Goal: Task Accomplishment & Management: Complete application form

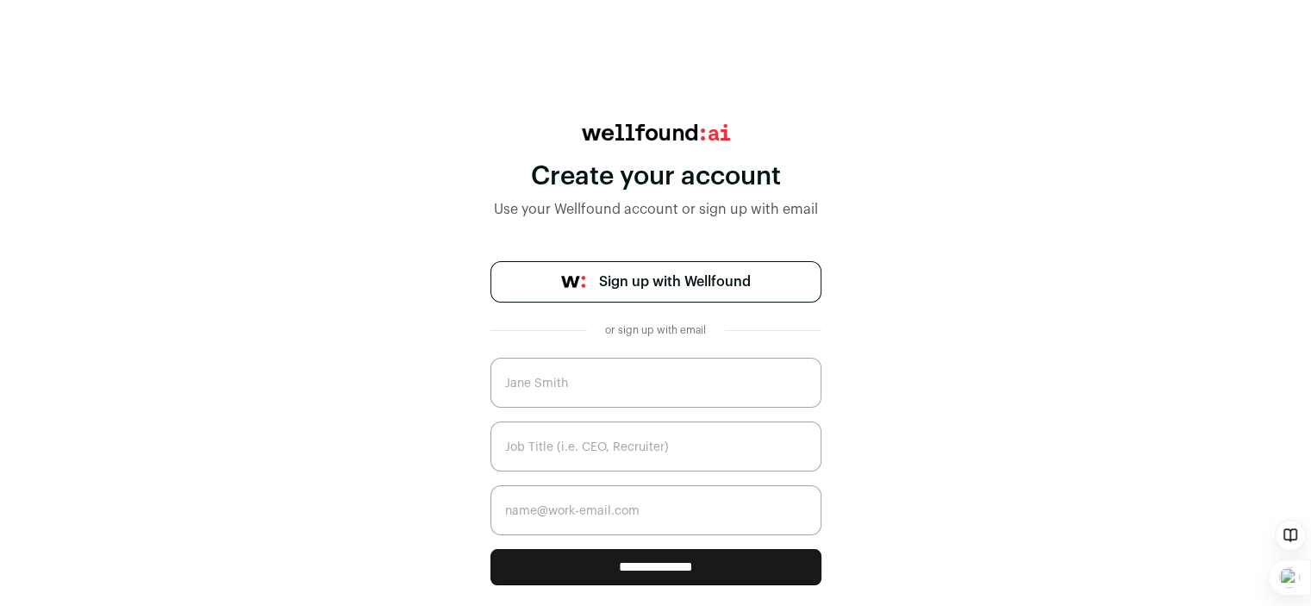
click at [627, 372] on input "text" at bounding box center [656, 383] width 331 height 50
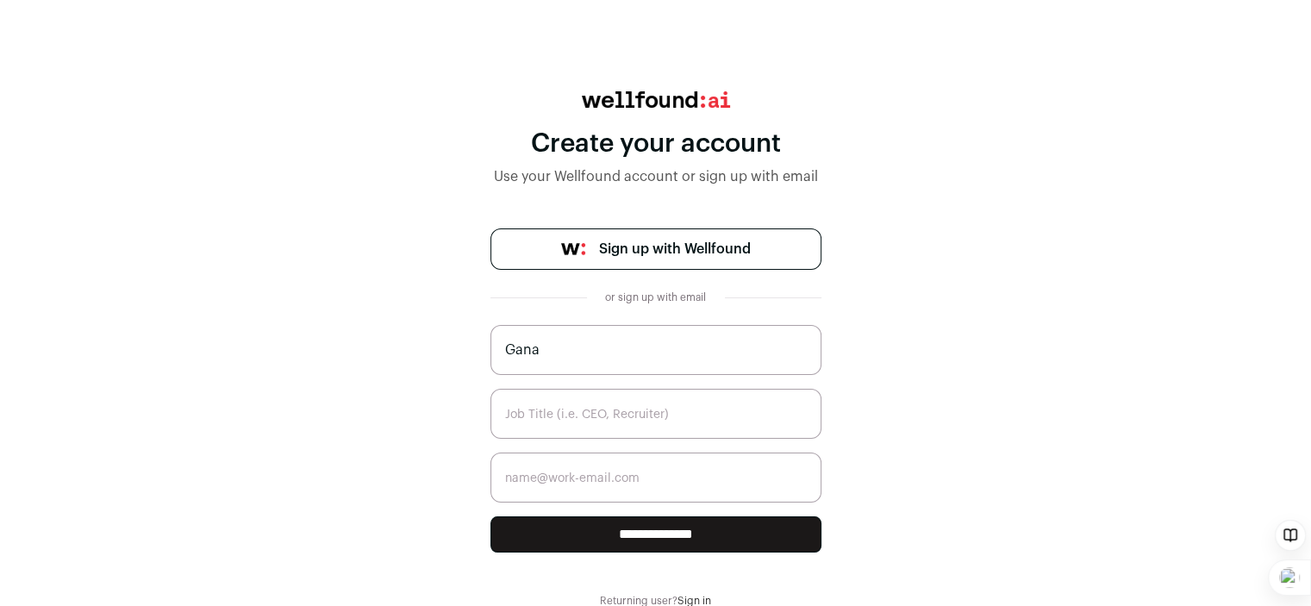
type input "Gana"
click at [577, 418] on input "text" at bounding box center [656, 414] width 331 height 50
type input "Product"
click at [562, 482] on input "email" at bounding box center [656, 478] width 331 height 50
type input "ganapathi.k@webbtree.com"
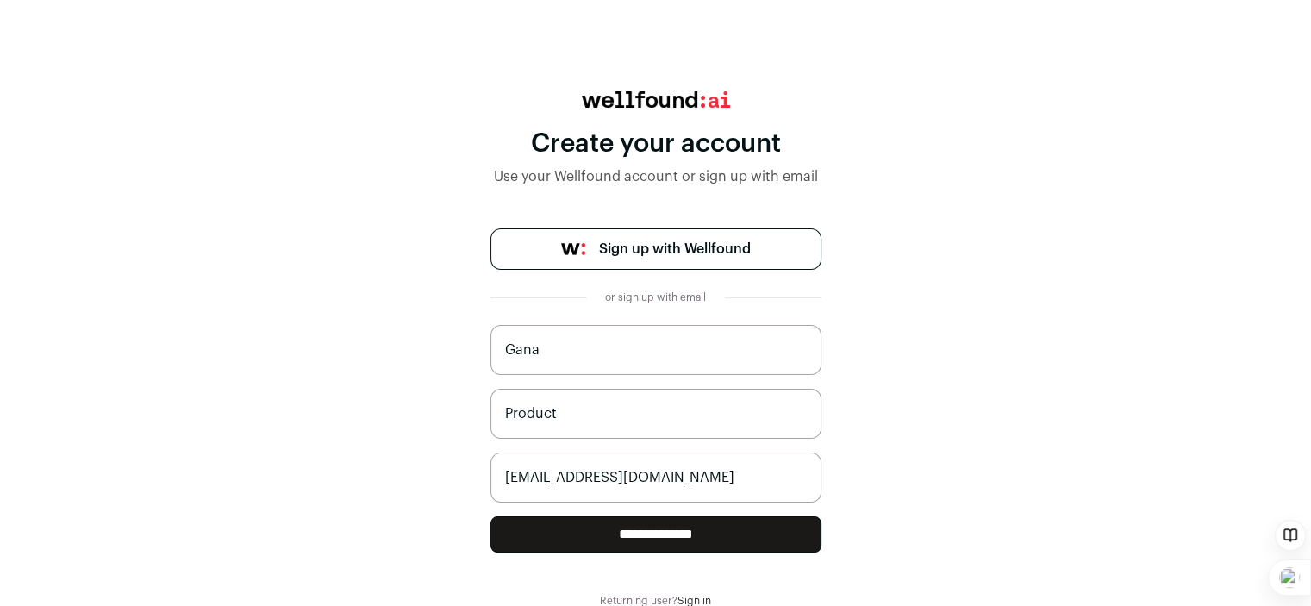
click at [619, 531] on input "**********" at bounding box center [656, 534] width 331 height 36
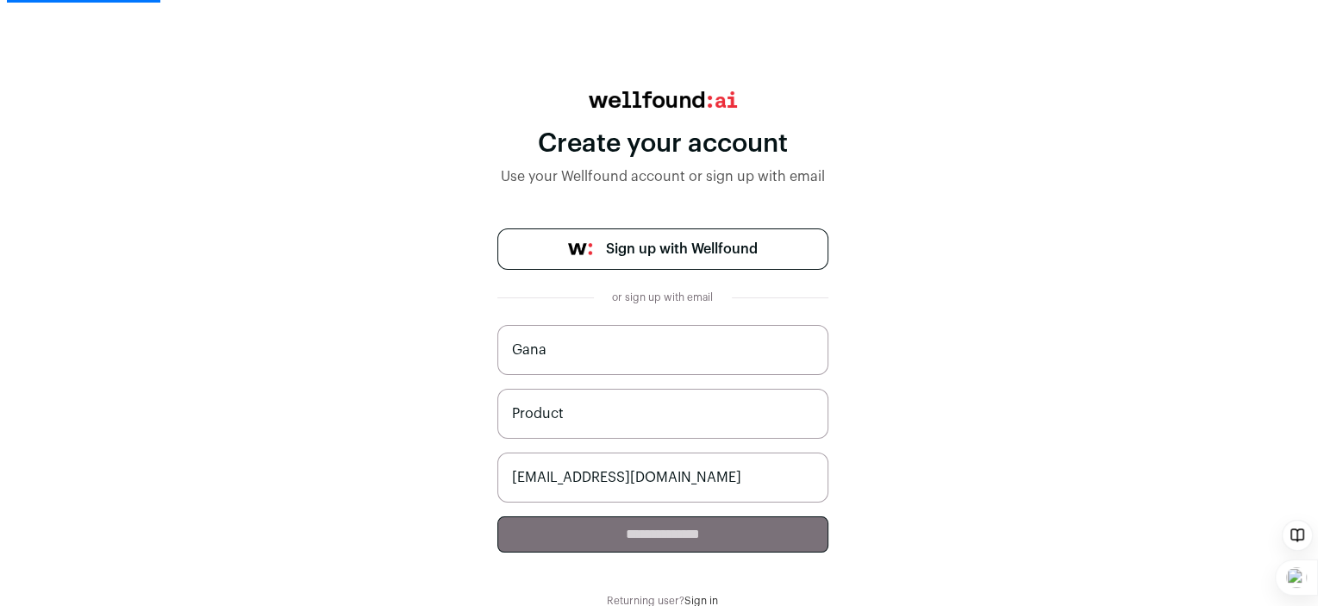
scroll to position [0, 0]
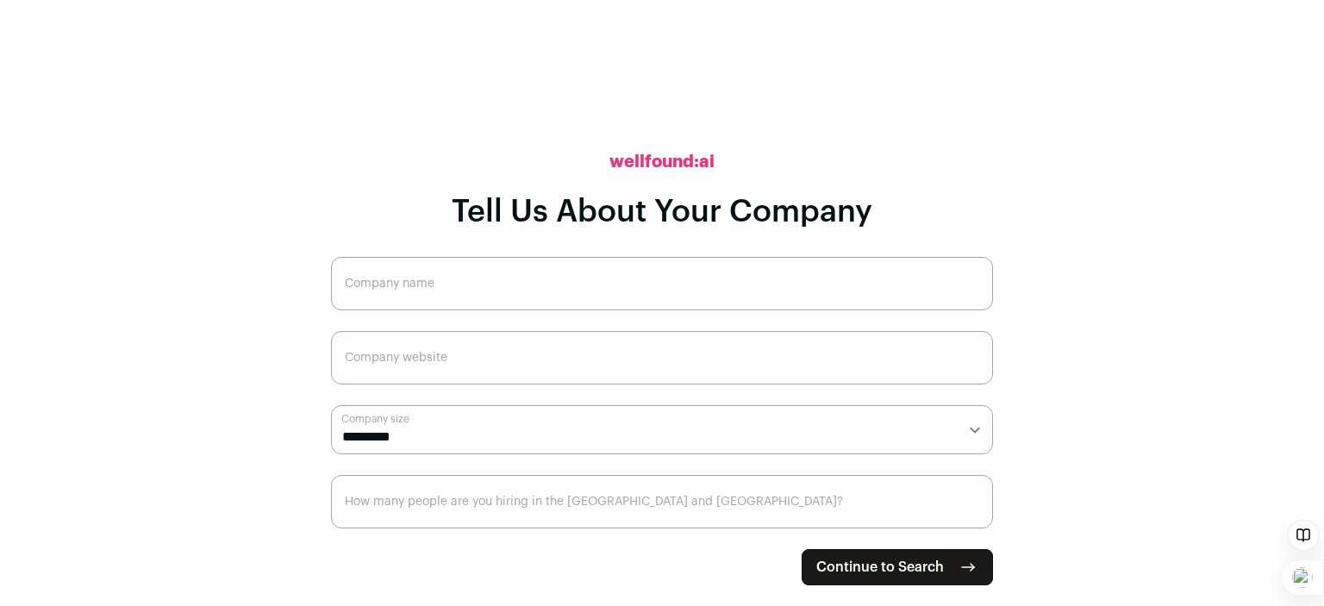
click at [901, 566] on span "Continue to Search" at bounding box center [880, 567] width 128 height 21
click at [497, 291] on input "Company name" at bounding box center [662, 283] width 662 height 53
type input "Webbtree"
click at [404, 365] on input "Company website" at bounding box center [662, 357] width 662 height 53
click at [853, 572] on span "Continue to Search" at bounding box center [880, 567] width 128 height 21
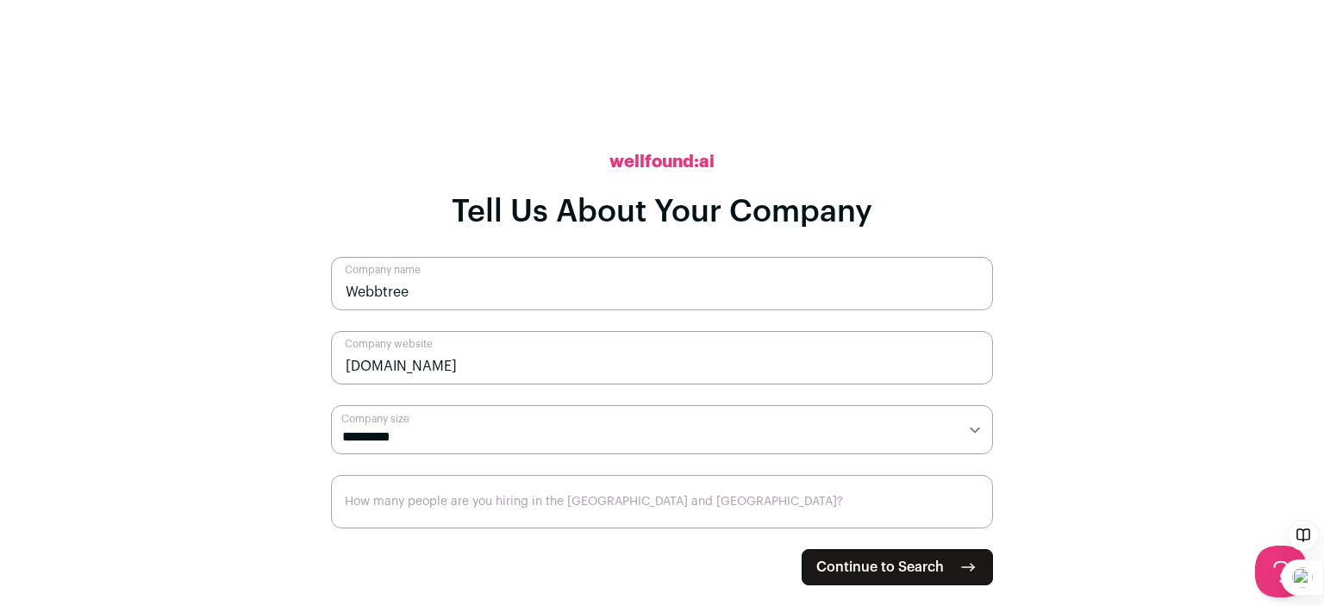
type input "webbtree.com"
click at [597, 441] on select "**********" at bounding box center [662, 430] width 662 height 50
select select "**"
click at [331, 405] on select "**********" at bounding box center [662, 430] width 662 height 50
click at [415, 506] on input "How many people are you hiring in the US and Canada?" at bounding box center [662, 501] width 662 height 53
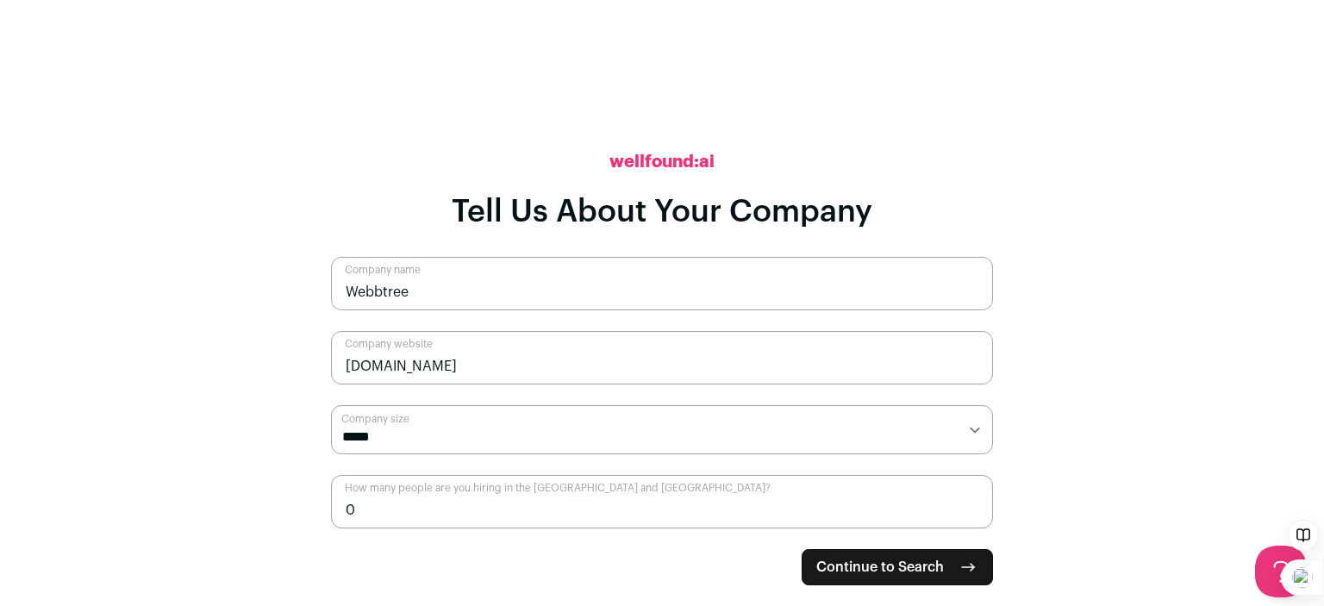
type input "0"
click at [855, 573] on span "Continue to Search" at bounding box center [880, 567] width 128 height 21
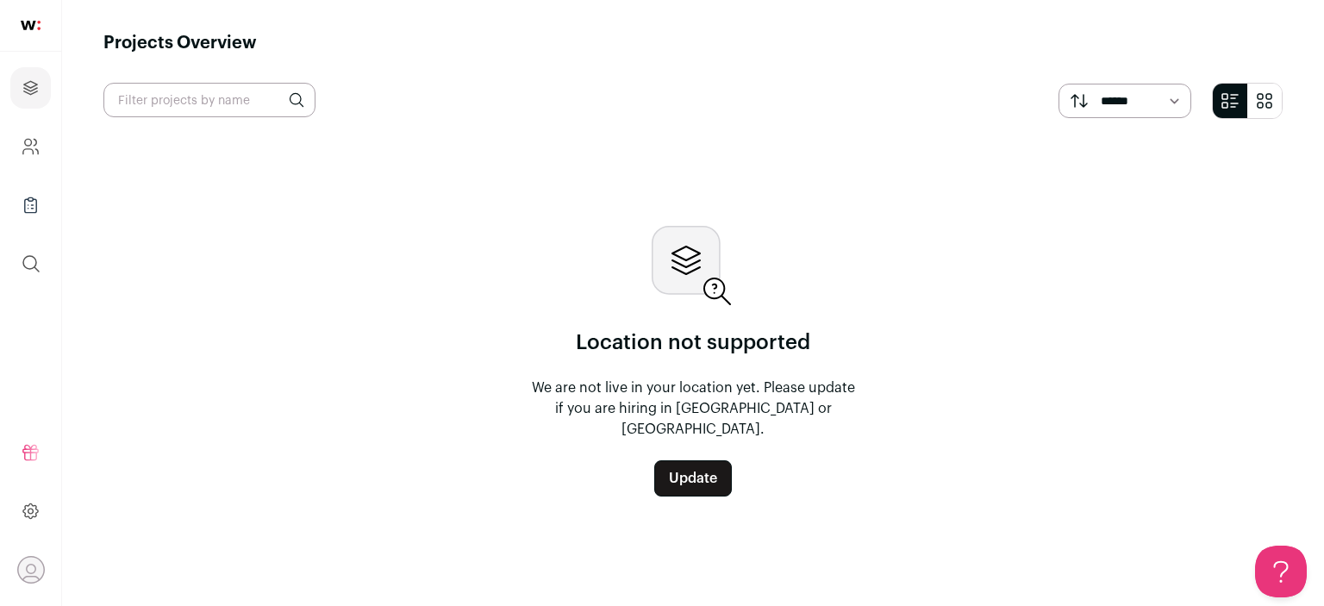
click at [703, 477] on link "Update" at bounding box center [693, 478] width 78 height 36
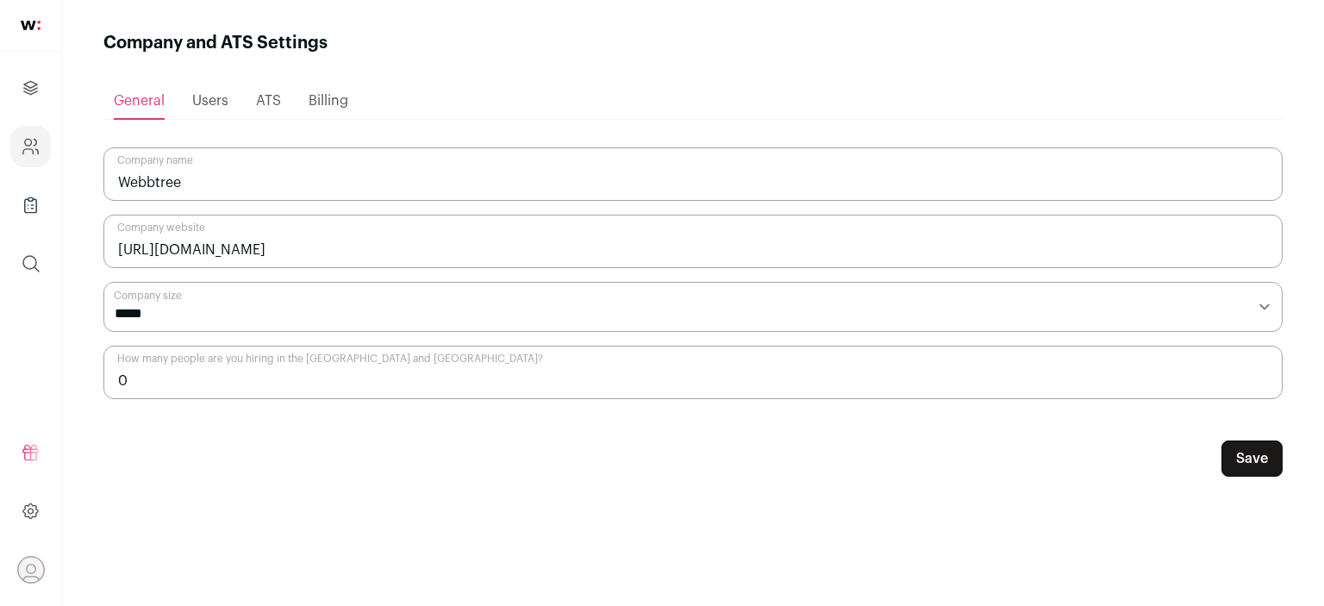
click at [191, 381] on input "0" at bounding box center [692, 372] width 1179 height 53
type input "1"
click at [1245, 454] on button "Save" at bounding box center [1252, 459] width 61 height 36
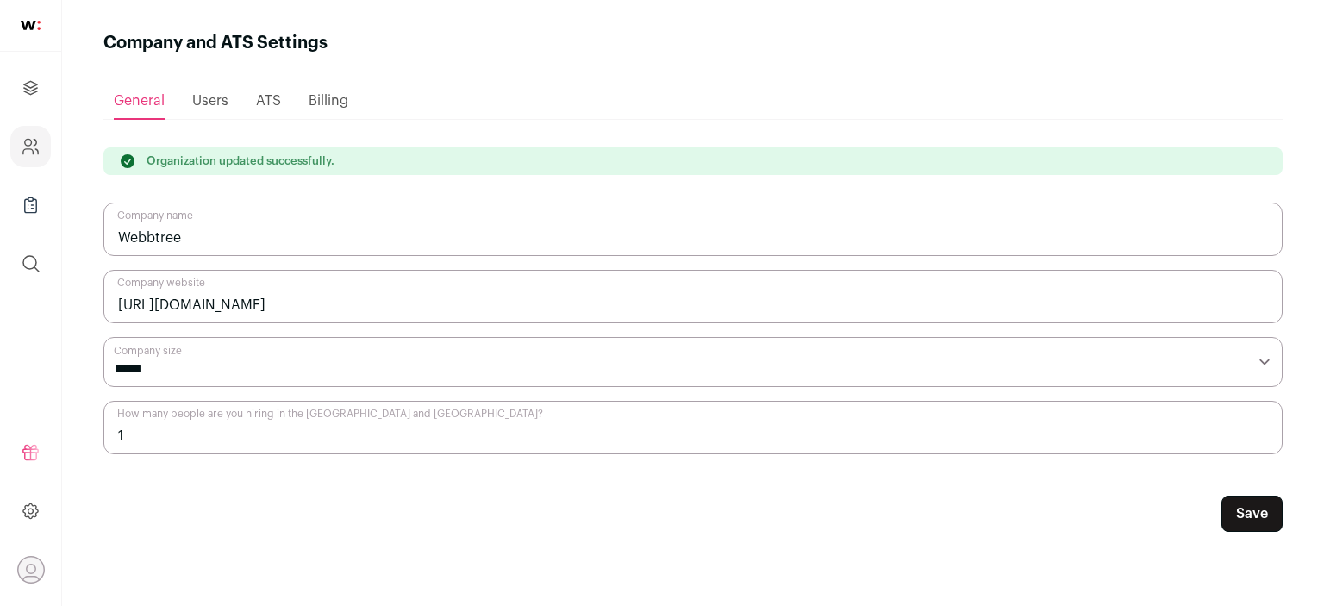
click at [1255, 513] on button "Save" at bounding box center [1252, 514] width 61 height 36
click at [41, 81] on link "Projects" at bounding box center [30, 87] width 41 height 41
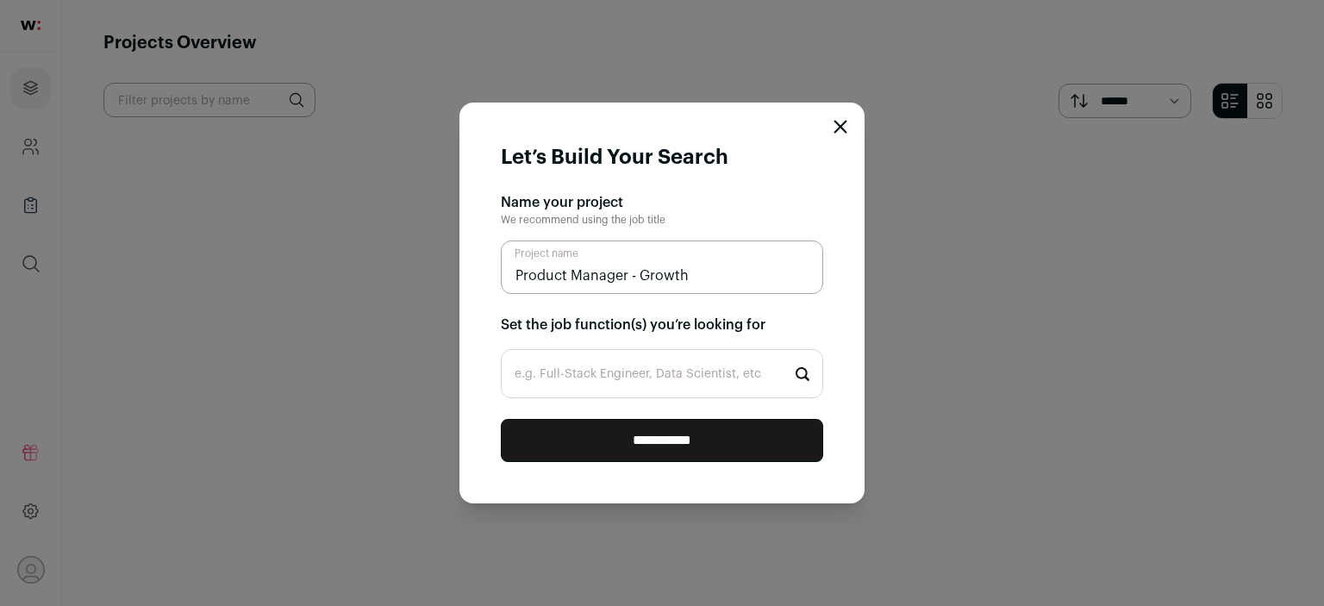
type input "Product Manager - Growth"
click at [563, 378] on input "e.g. Full-Stack Engineer, Data Scientist, etc" at bounding box center [662, 373] width 322 height 49
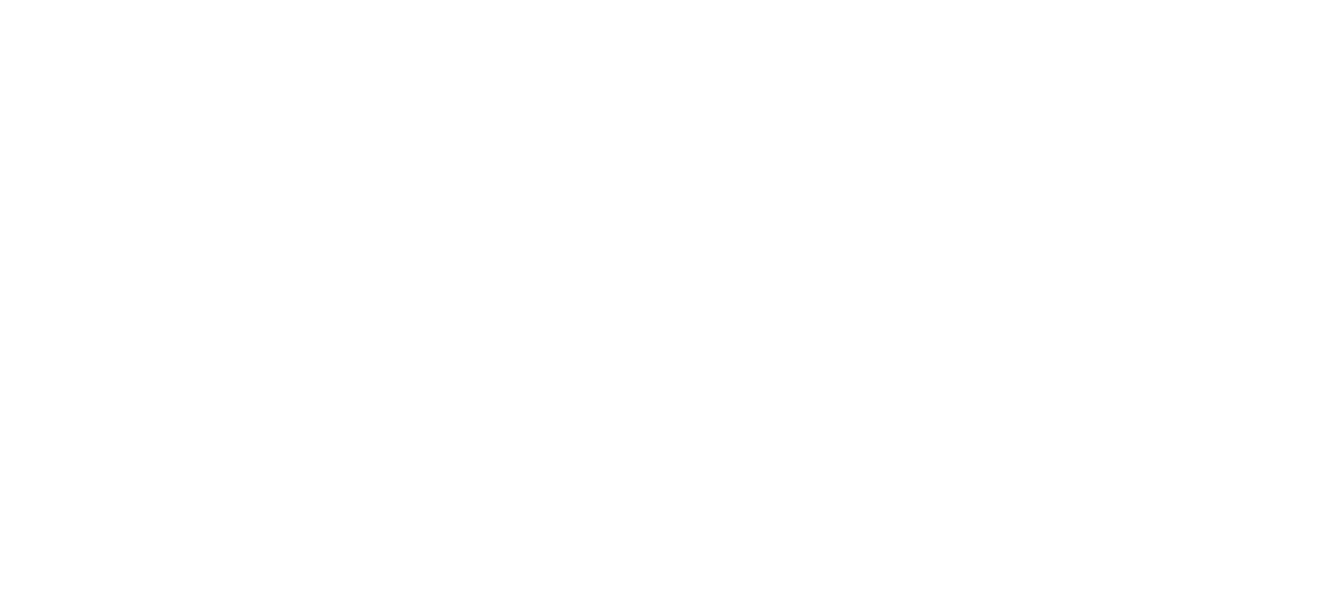
type input "growt"
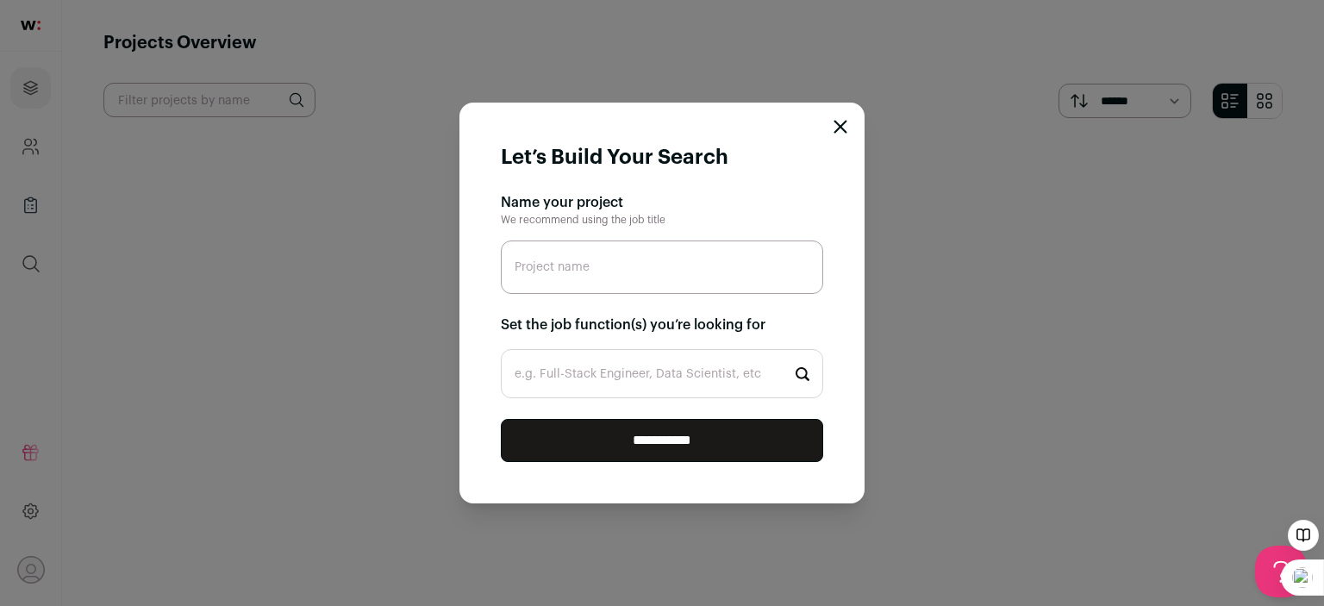
click at [600, 278] on input "Project name" at bounding box center [662, 267] width 322 height 53
type input "Product Manager - Growth"
click at [592, 373] on input "e.g. Full-Stack Engineer, Data Scientist, etc" at bounding box center [662, 373] width 322 height 49
type input "growth"
click at [836, 123] on icon "Close modal" at bounding box center [840, 127] width 11 height 11
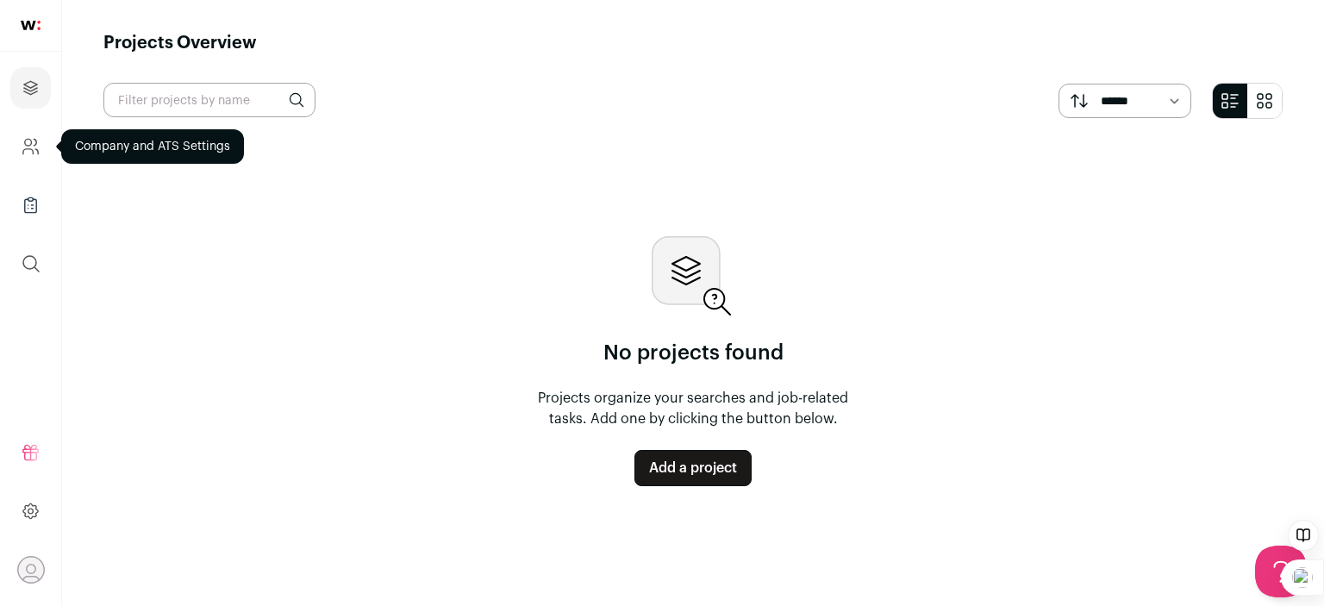
click at [33, 141] on icon "Company and ATS Settings" at bounding box center [31, 146] width 20 height 21
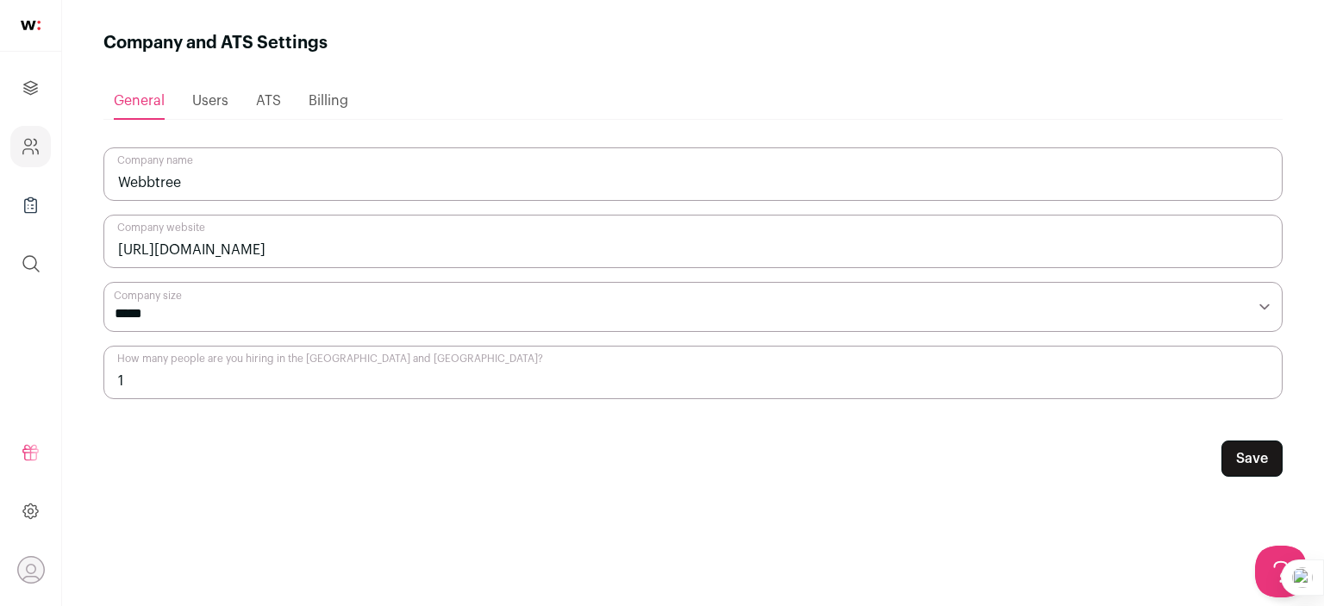
click at [217, 100] on span "Users" at bounding box center [210, 101] width 36 height 14
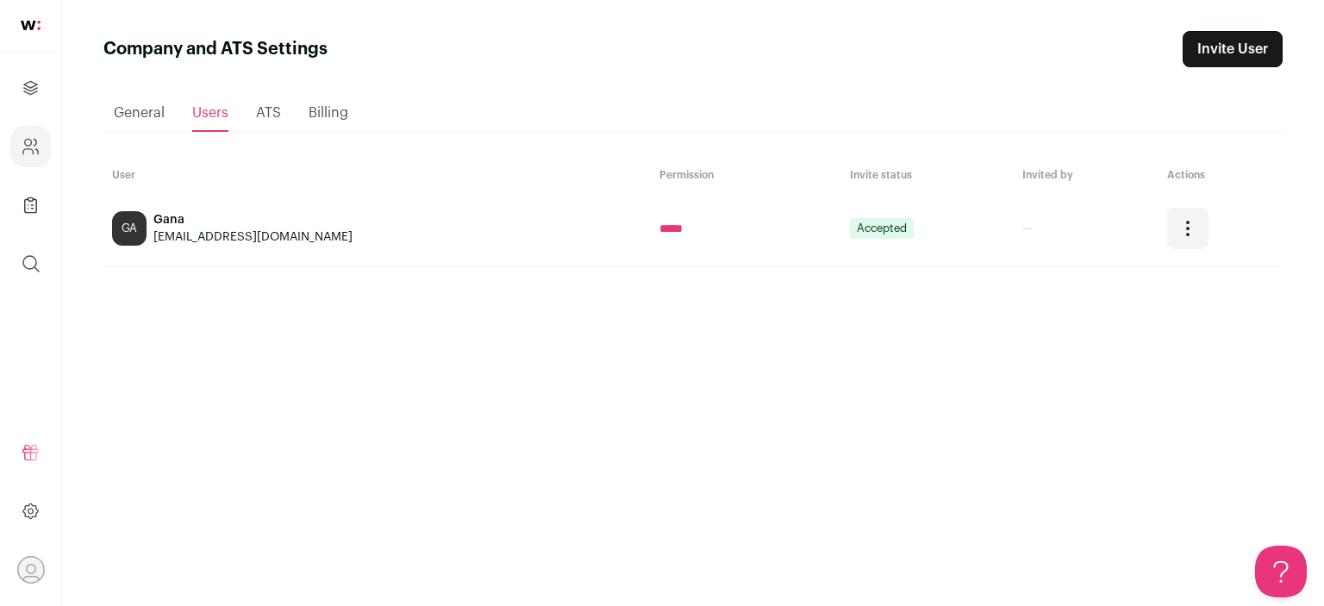
drag, startPoint x: 217, startPoint y: 100, endPoint x: 246, endPoint y: 102, distance: 28.5
click at [246, 102] on ul "General Users ATS Billing" at bounding box center [692, 113] width 1179 height 37
click at [269, 123] on div "ATS" at bounding box center [268, 113] width 25 height 34
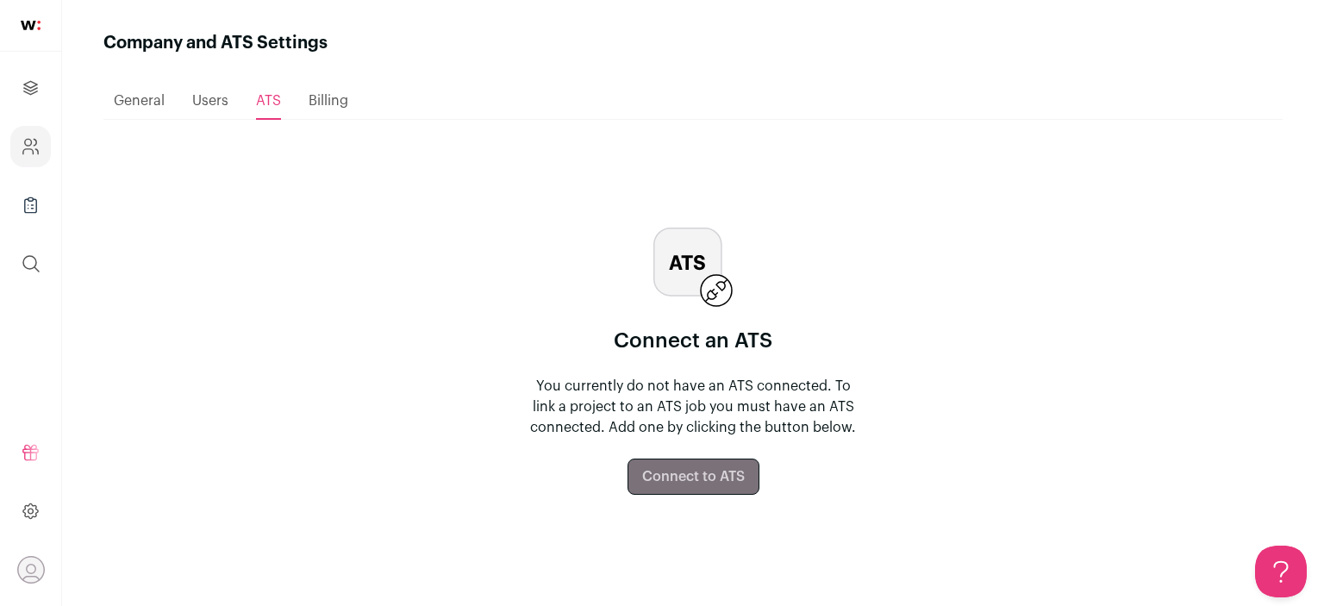
click at [321, 108] on span "Billing" at bounding box center [329, 101] width 40 height 14
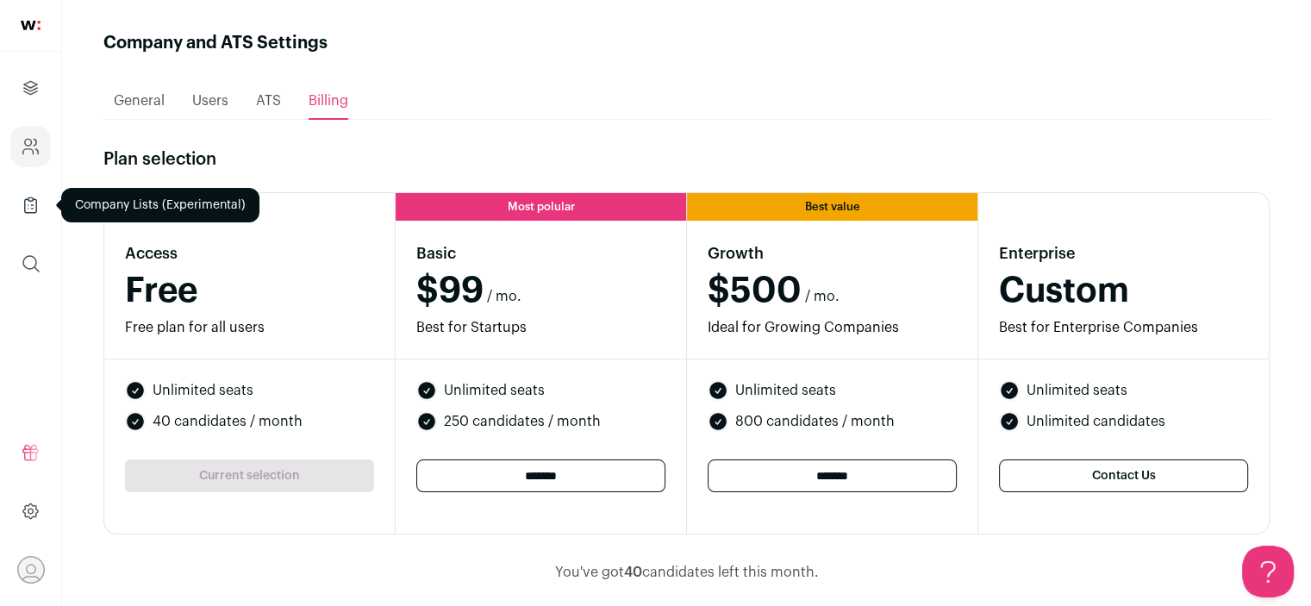
click at [36, 195] on icon "Company Lists" at bounding box center [31, 205] width 20 height 21
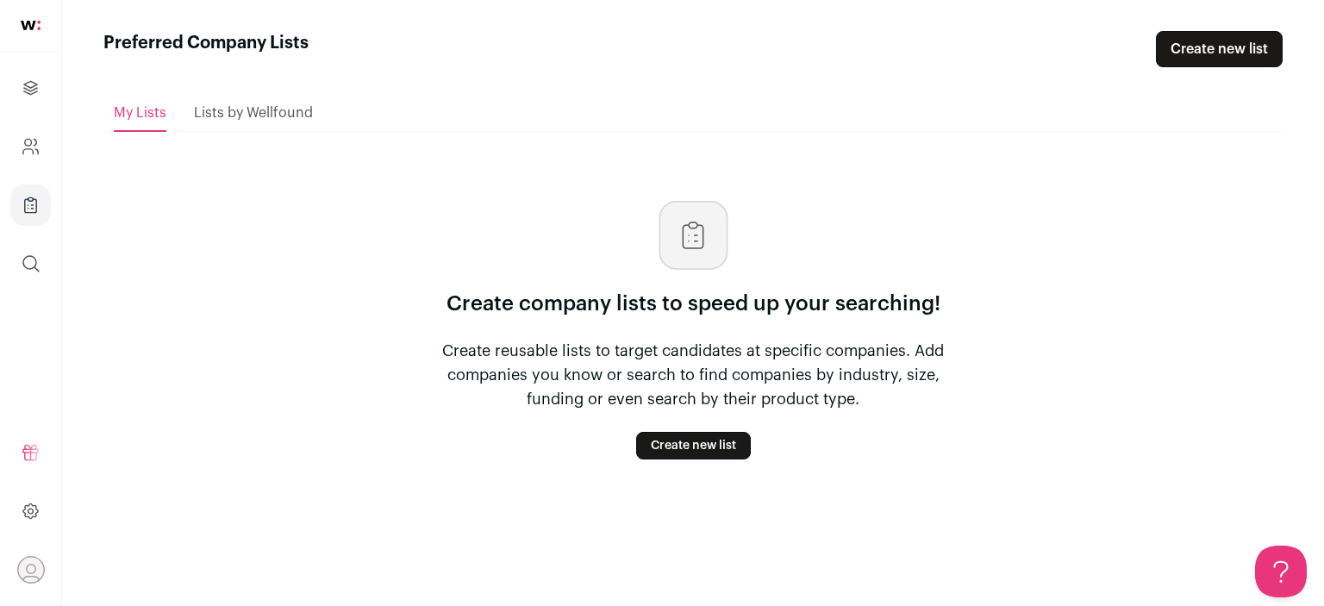
click at [228, 109] on span "Lists by Wellfound" at bounding box center [253, 113] width 119 height 14
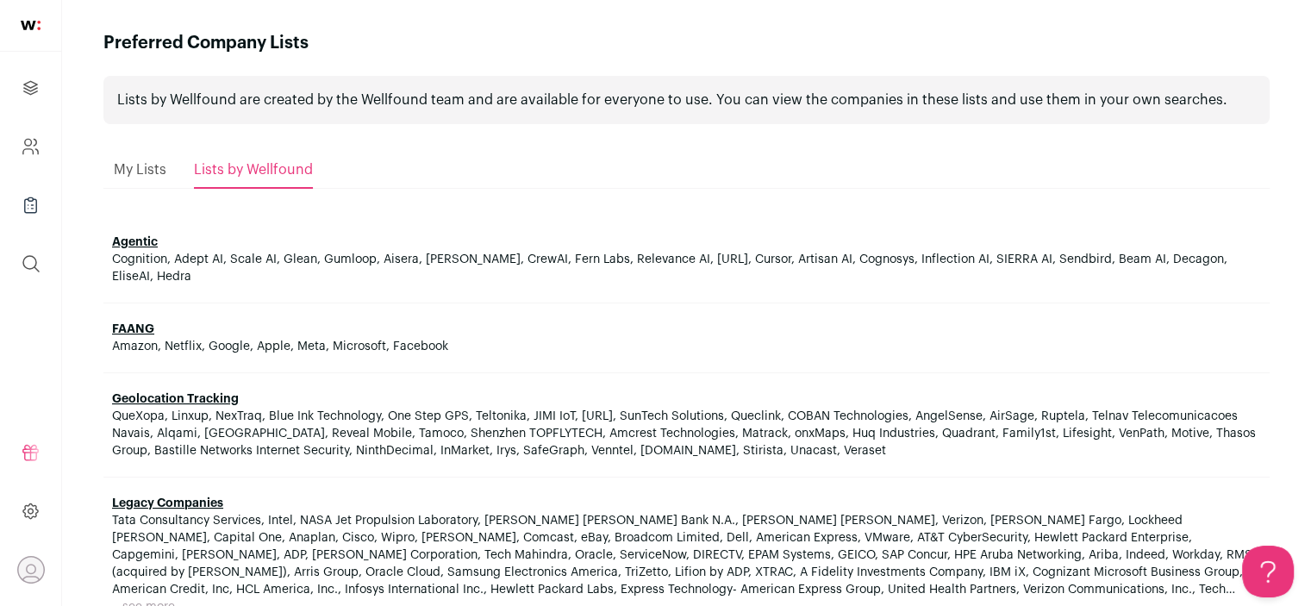
click at [137, 166] on span "My Lists" at bounding box center [140, 170] width 53 height 14
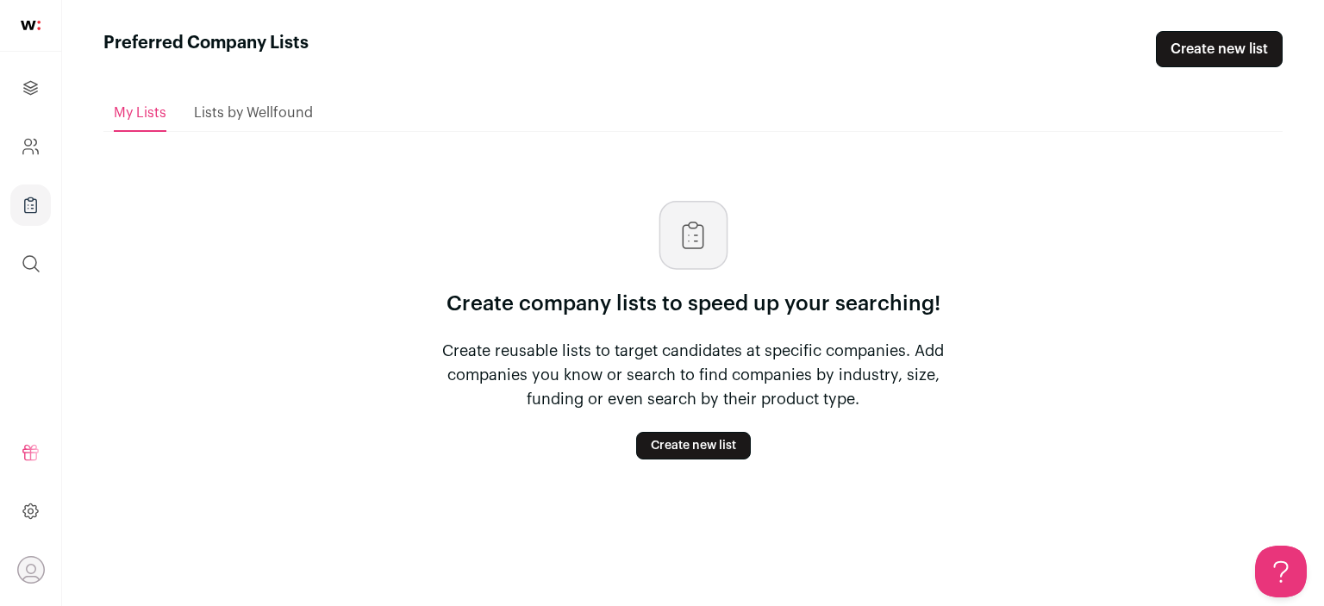
click at [35, 21] on img at bounding box center [31, 25] width 20 height 9
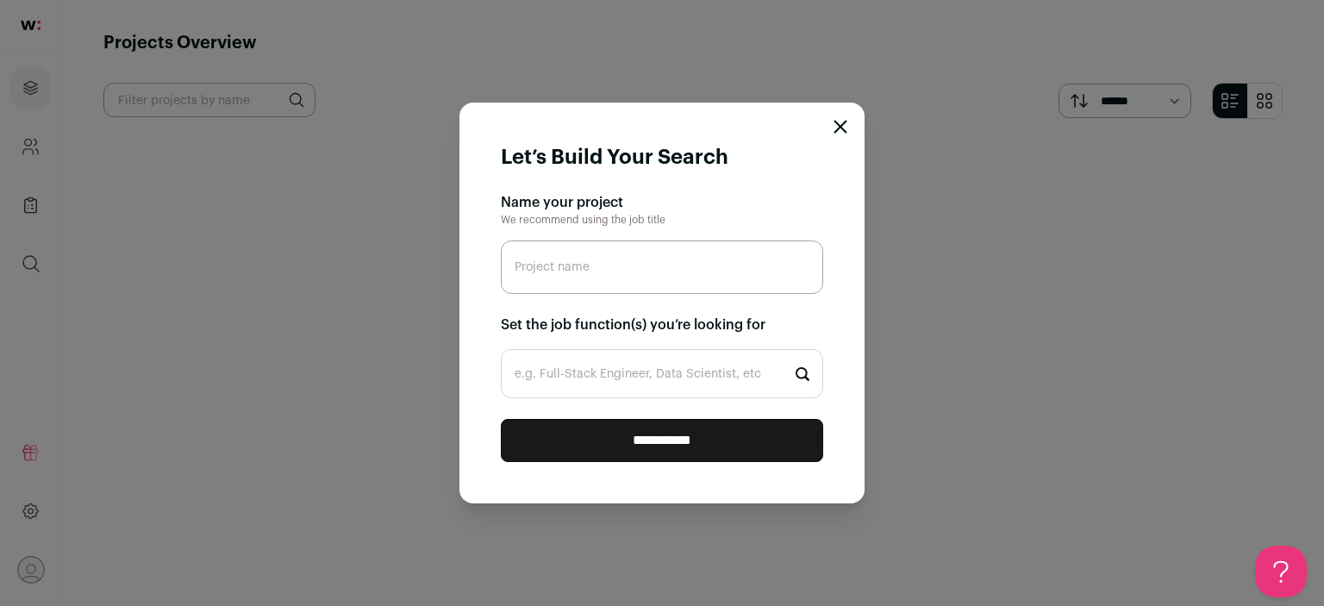
click at [835, 125] on icon "Close modal" at bounding box center [841, 127] width 14 height 14
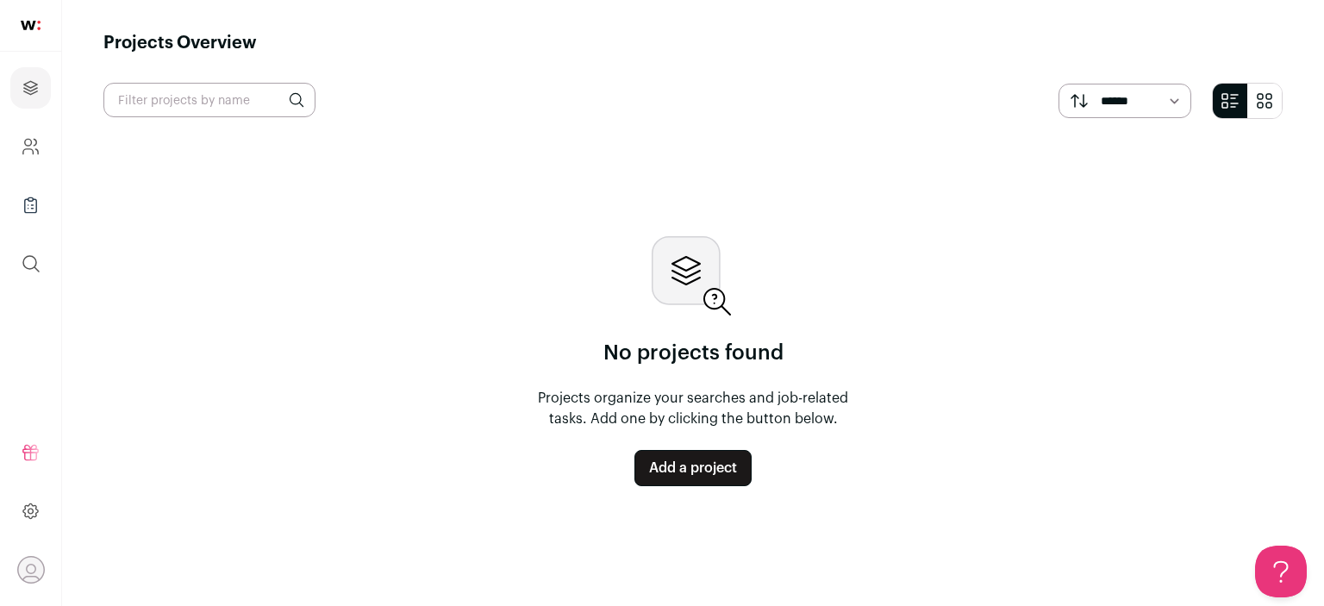
click at [26, 572] on icon "Open dropdown" at bounding box center [30, 570] width 27 height 27
click at [102, 556] on button "Logout" at bounding box center [154, 560] width 191 height 17
